Goal: Task Accomplishment & Management: Use online tool/utility

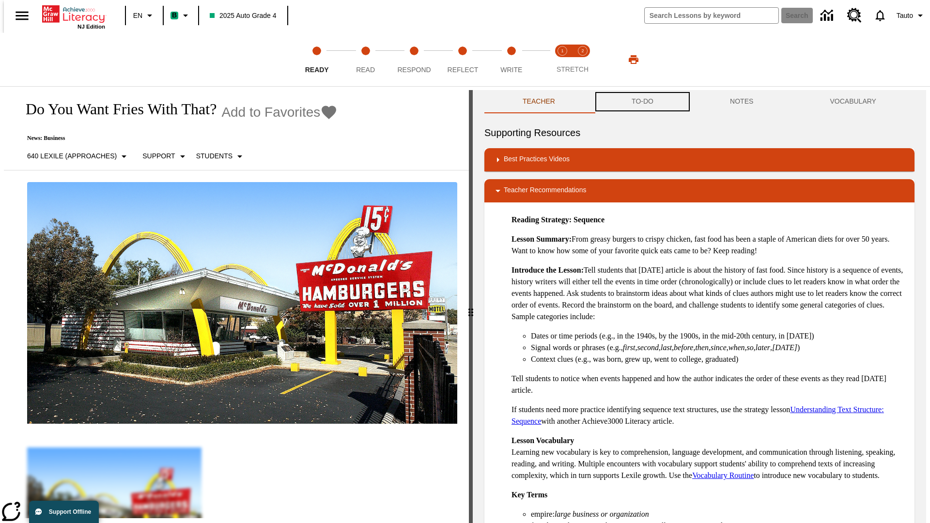
click at [642, 102] on button "TO-DO" at bounding box center [642, 101] width 98 height 23
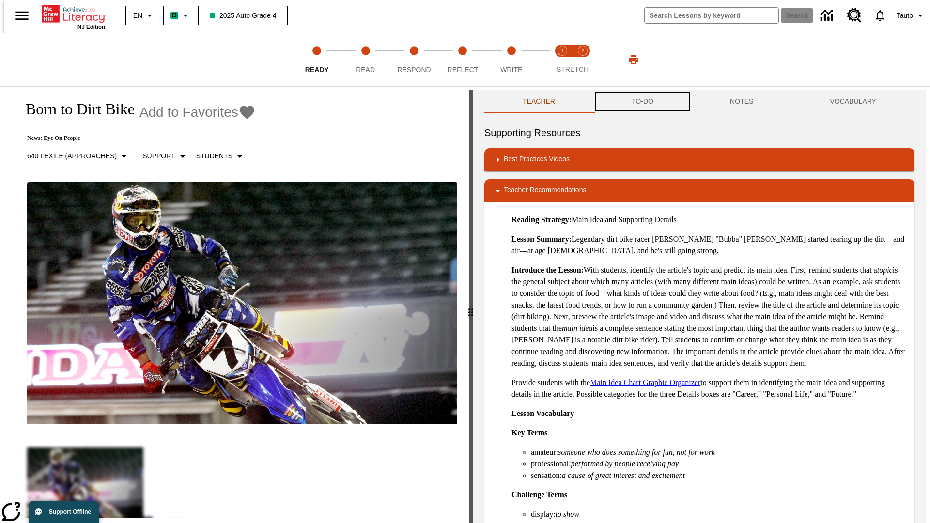
click at [642, 102] on button "TO-DO" at bounding box center [642, 101] width 98 height 23
